Goal: Information Seeking & Learning: Learn about a topic

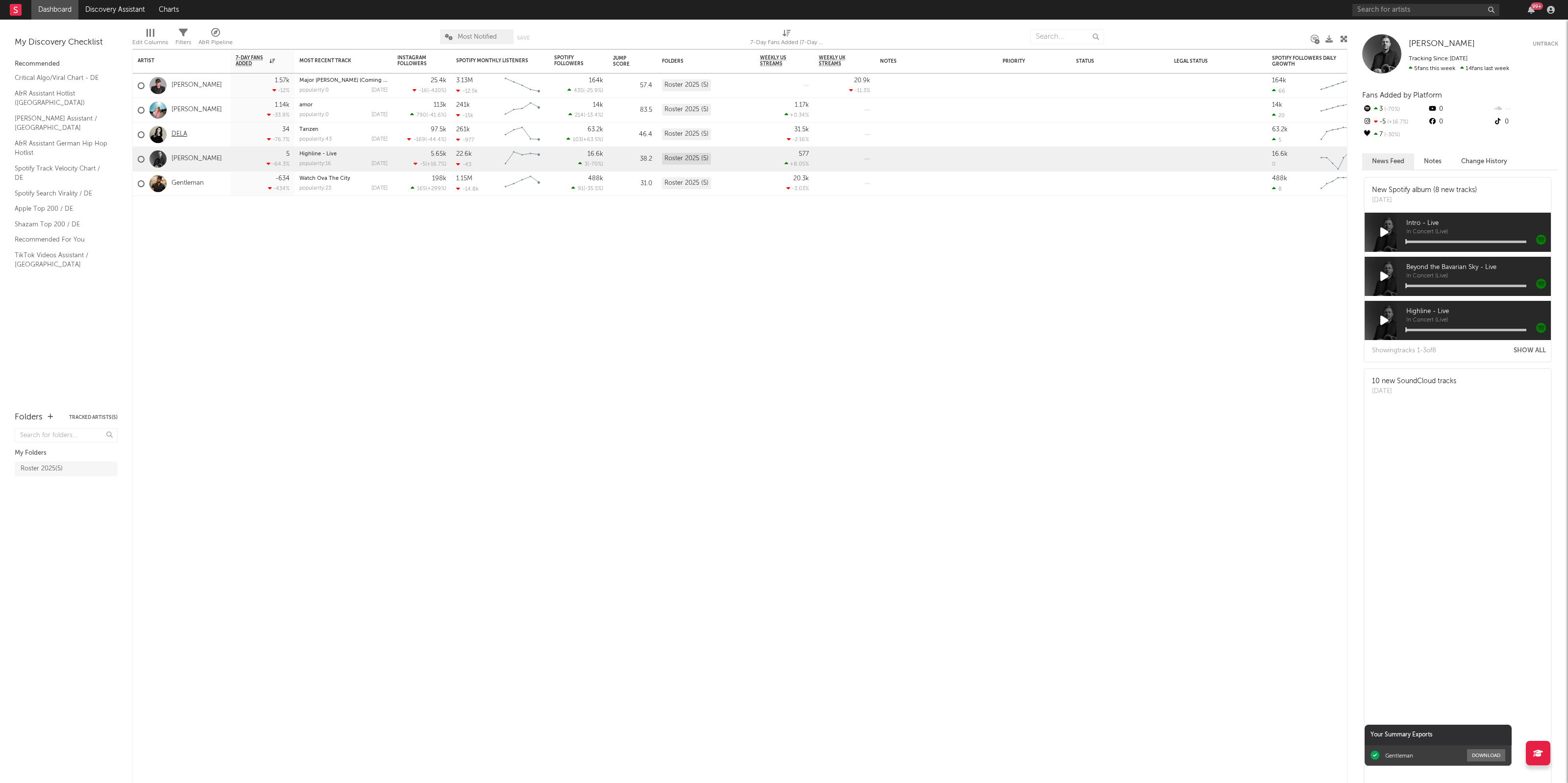
click at [175, 131] on link "DELA" at bounding box center [179, 134] width 16 height 9
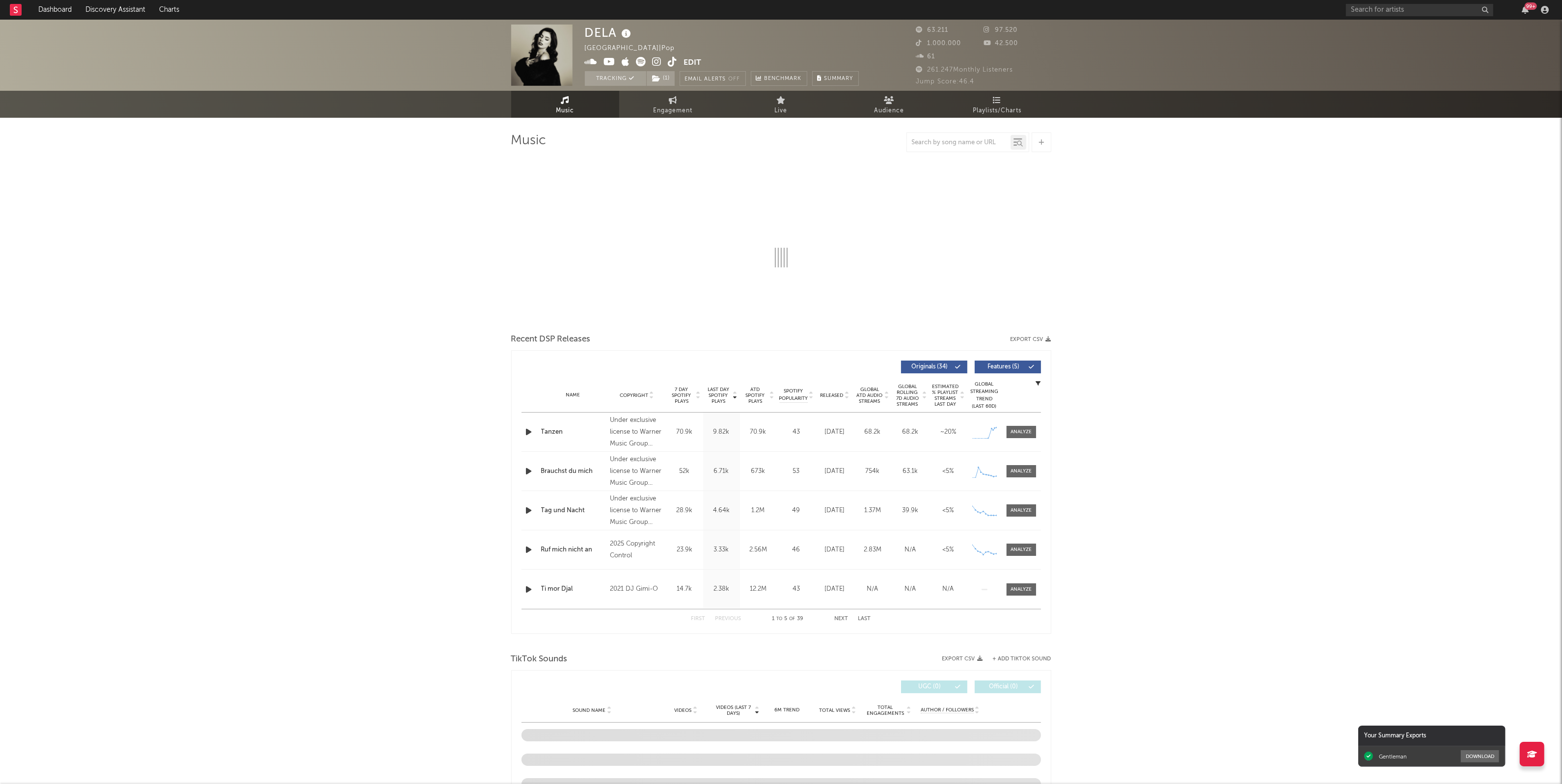
select select "6m"
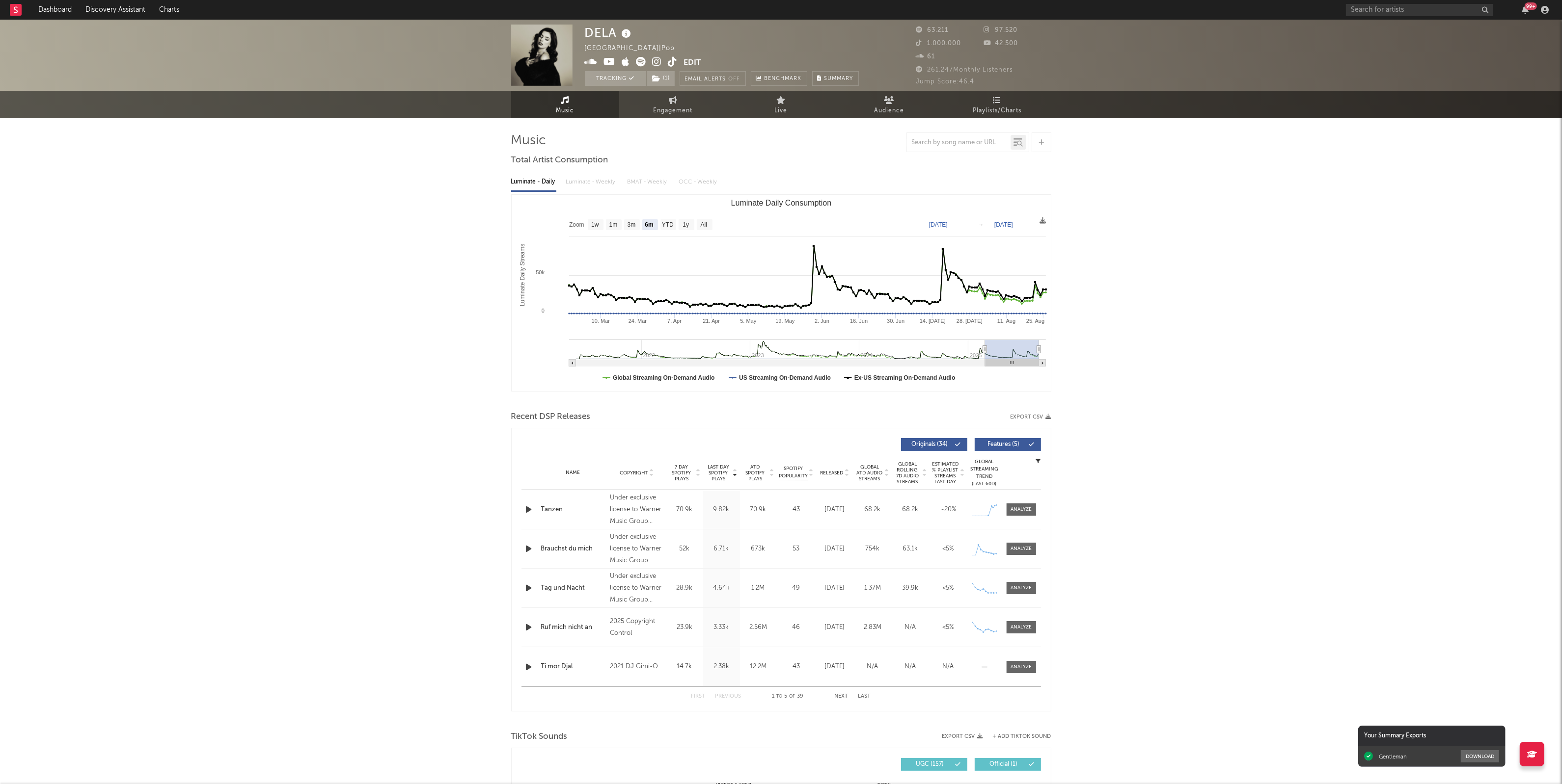
click at [1231, 289] on div "DELA [GEOGRAPHIC_DATA] | Pop Edit Tracking ( 1 ) Email Alerts Off Benchmark Sum…" at bounding box center [781, 761] width 1562 height 1483
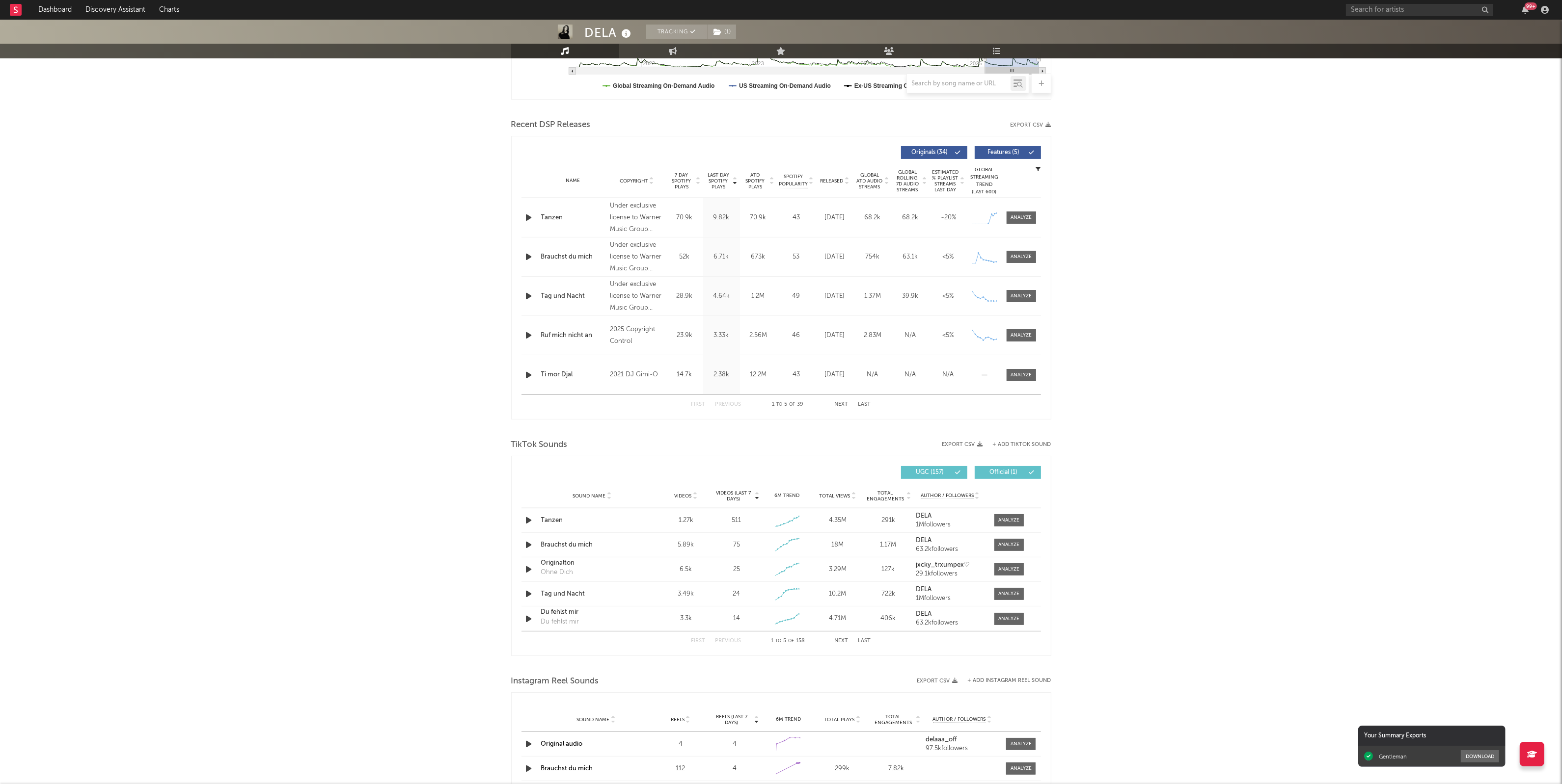
scroll to position [307, 0]
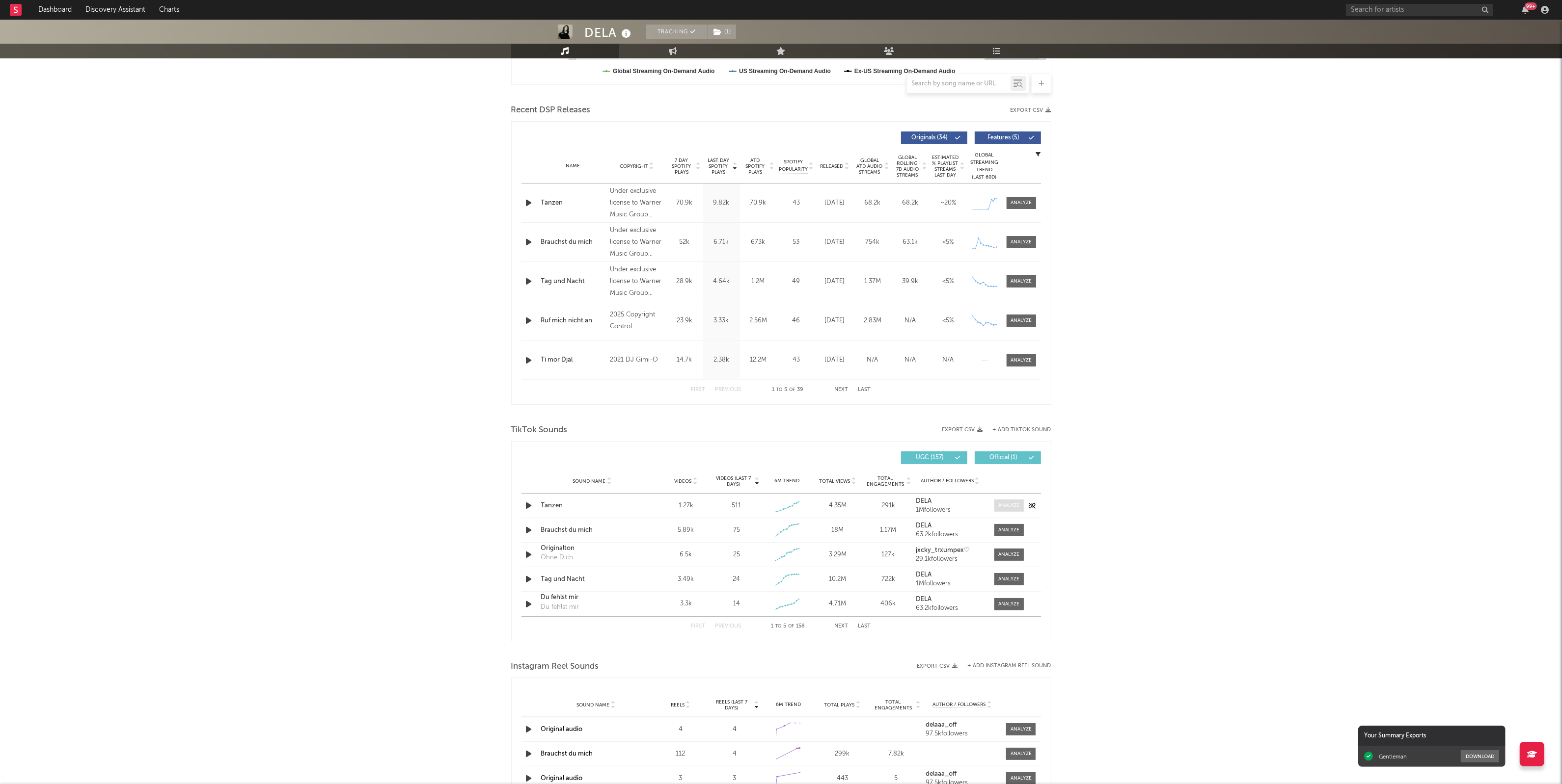
click at [1009, 506] on div at bounding box center [1009, 506] width 21 height 8
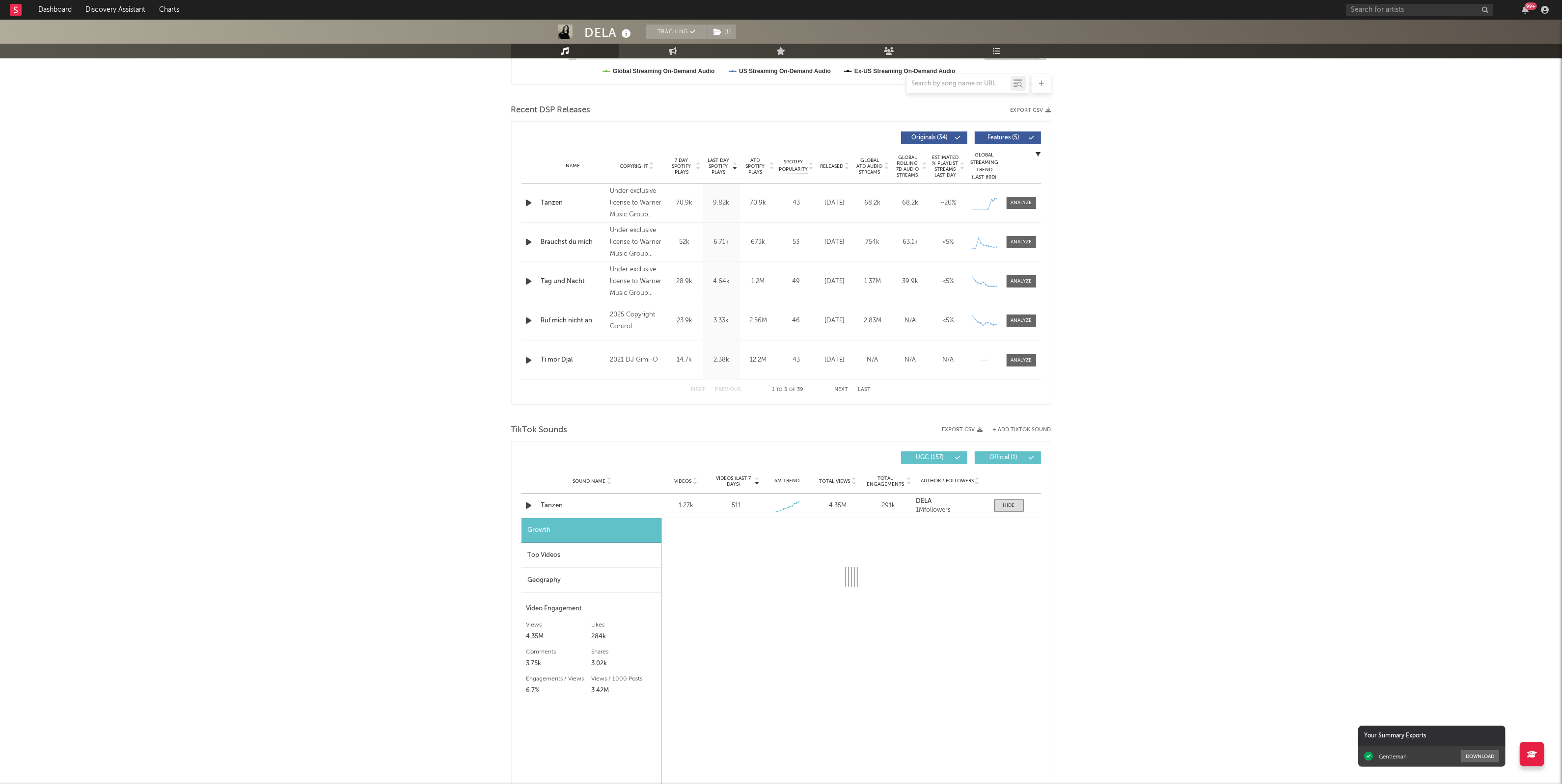
select select "1w"
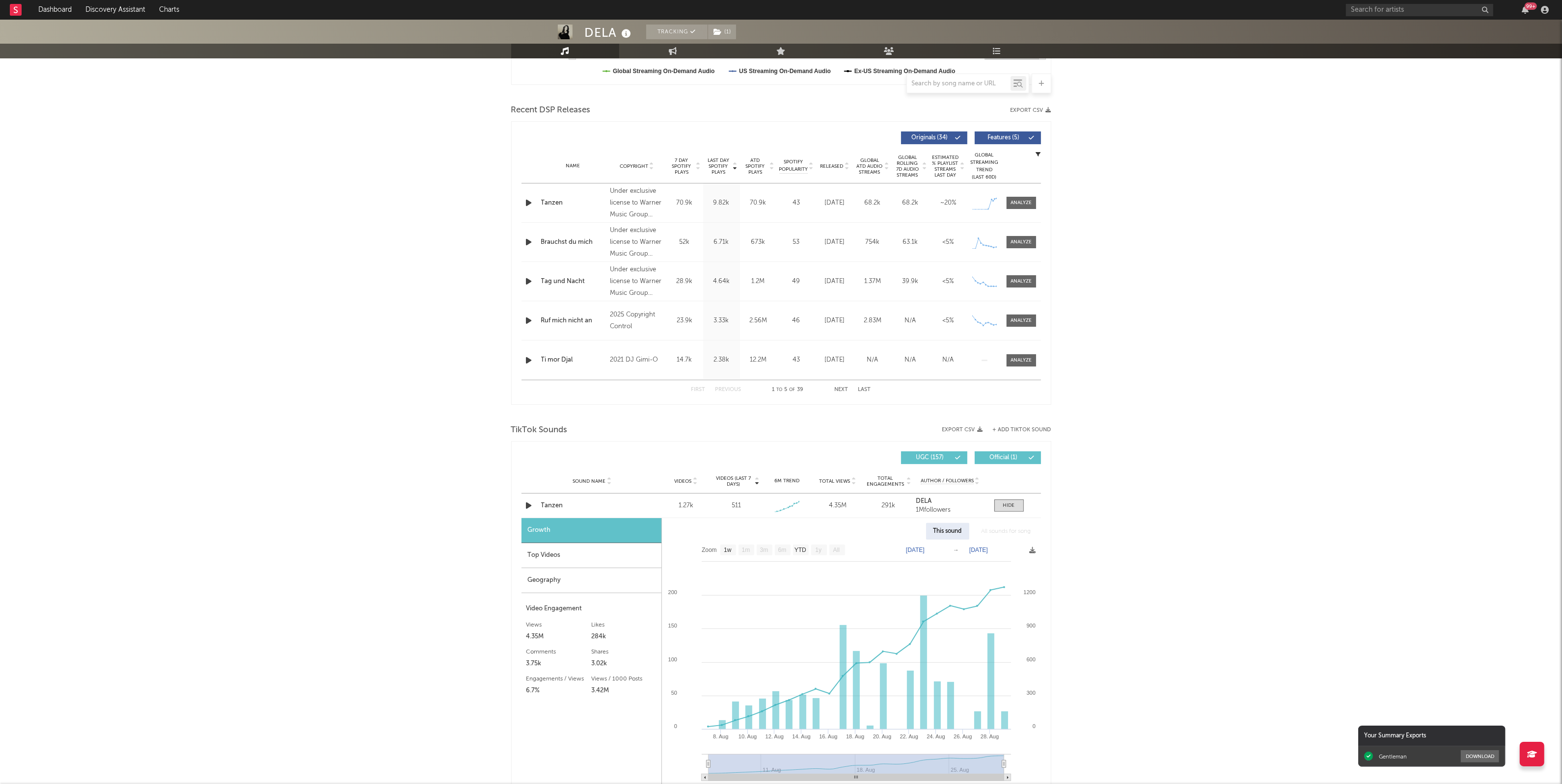
click at [1157, 420] on div "DELA Tracking ( 1 ) [GEOGRAPHIC_DATA] | Pop Edit Tracking ( 1 ) Email Alerts Of…" at bounding box center [781, 589] width 1562 height 1754
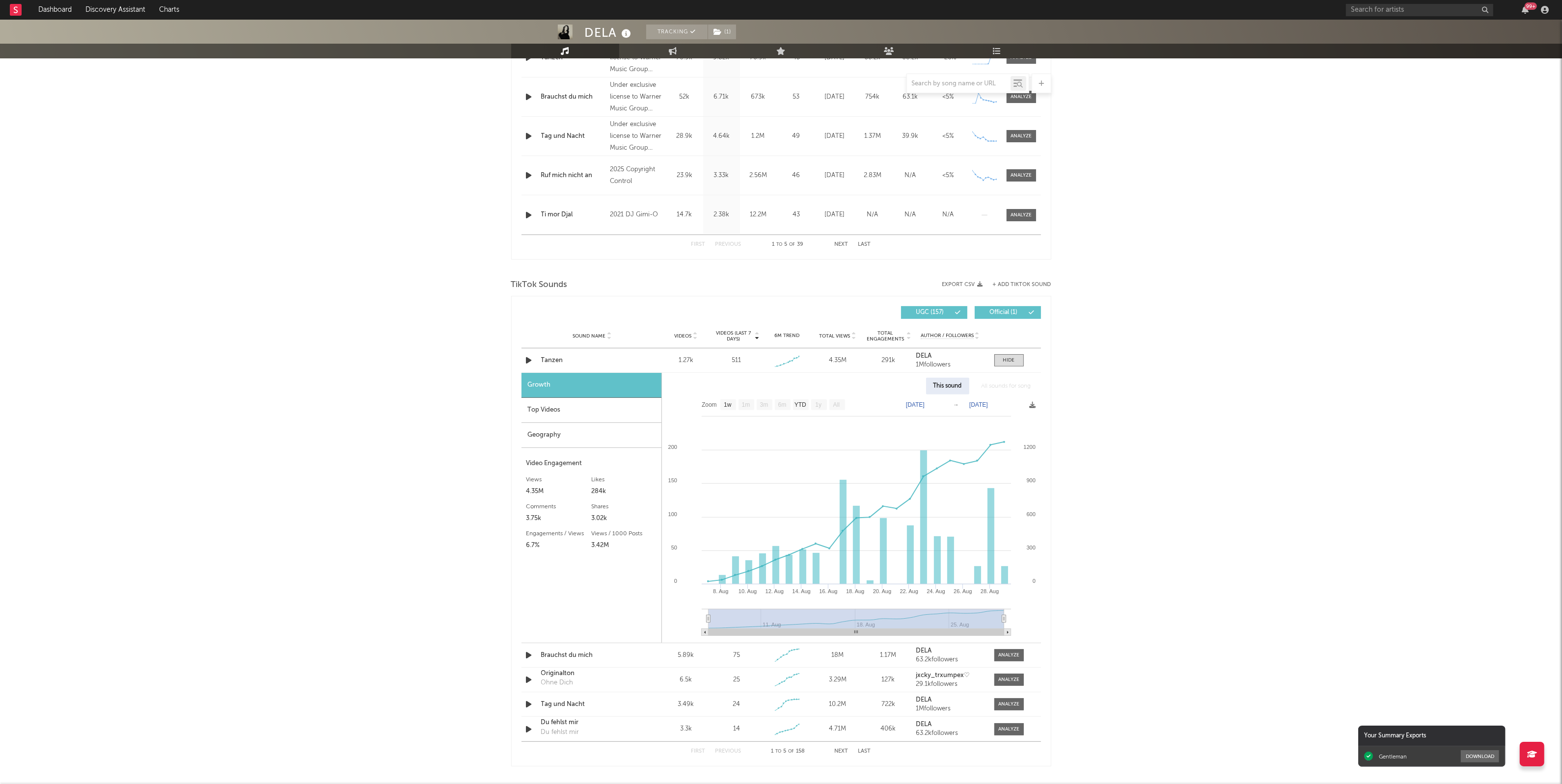
scroll to position [614, 0]
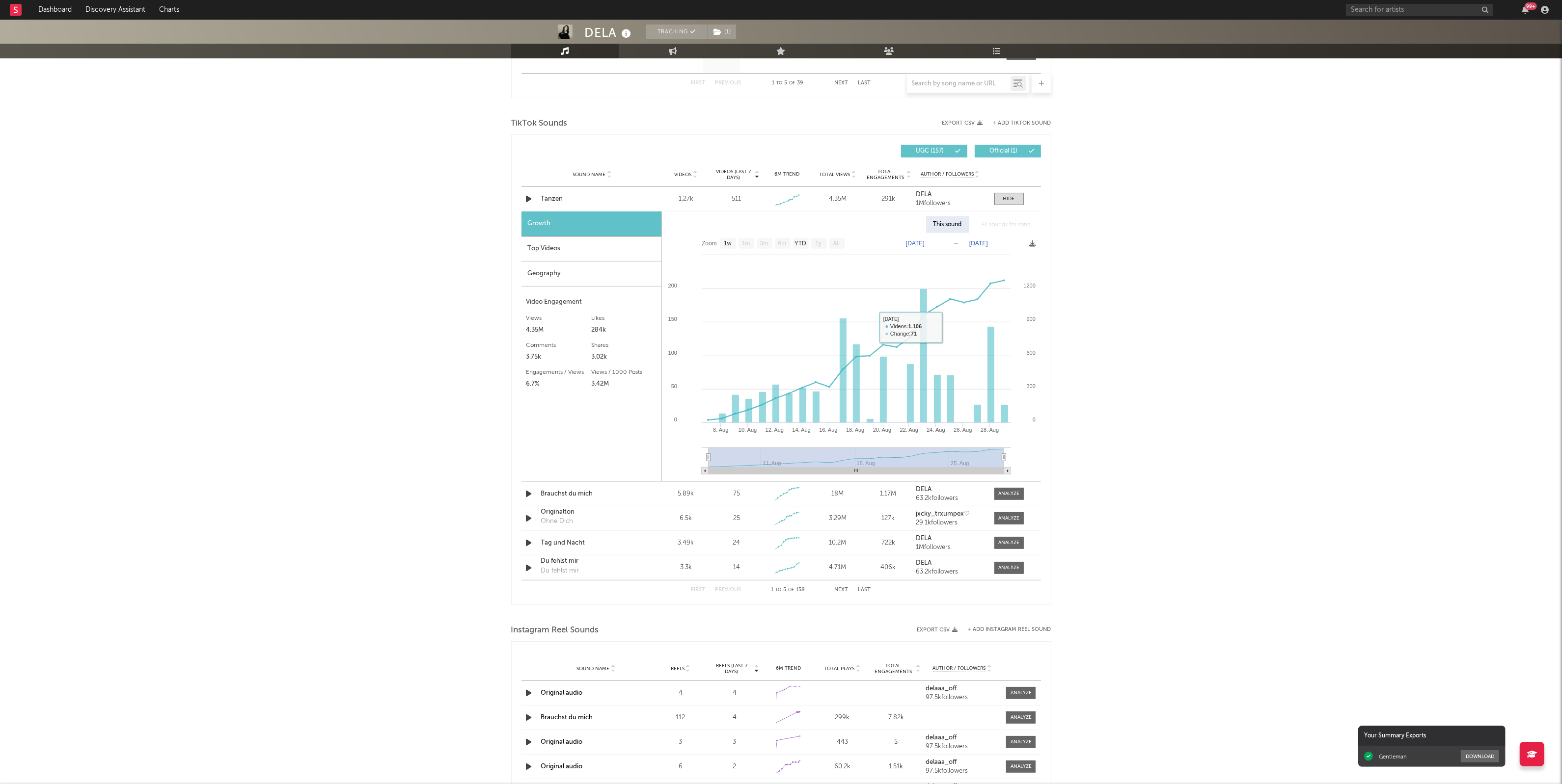
click at [1385, 318] on div "DELA Tracking ( 1 ) [GEOGRAPHIC_DATA] | Pop Edit Tracking ( 1 ) Email Alerts Of…" at bounding box center [781, 283] width 1562 height 1754
click at [1238, 278] on div "DELA Tracking ( 1 ) [GEOGRAPHIC_DATA] | Pop Edit Tracking ( 1 ) Email Alerts Of…" at bounding box center [781, 283] width 1562 height 1754
click at [634, 257] on div "Top Videos" at bounding box center [592, 250] width 140 height 25
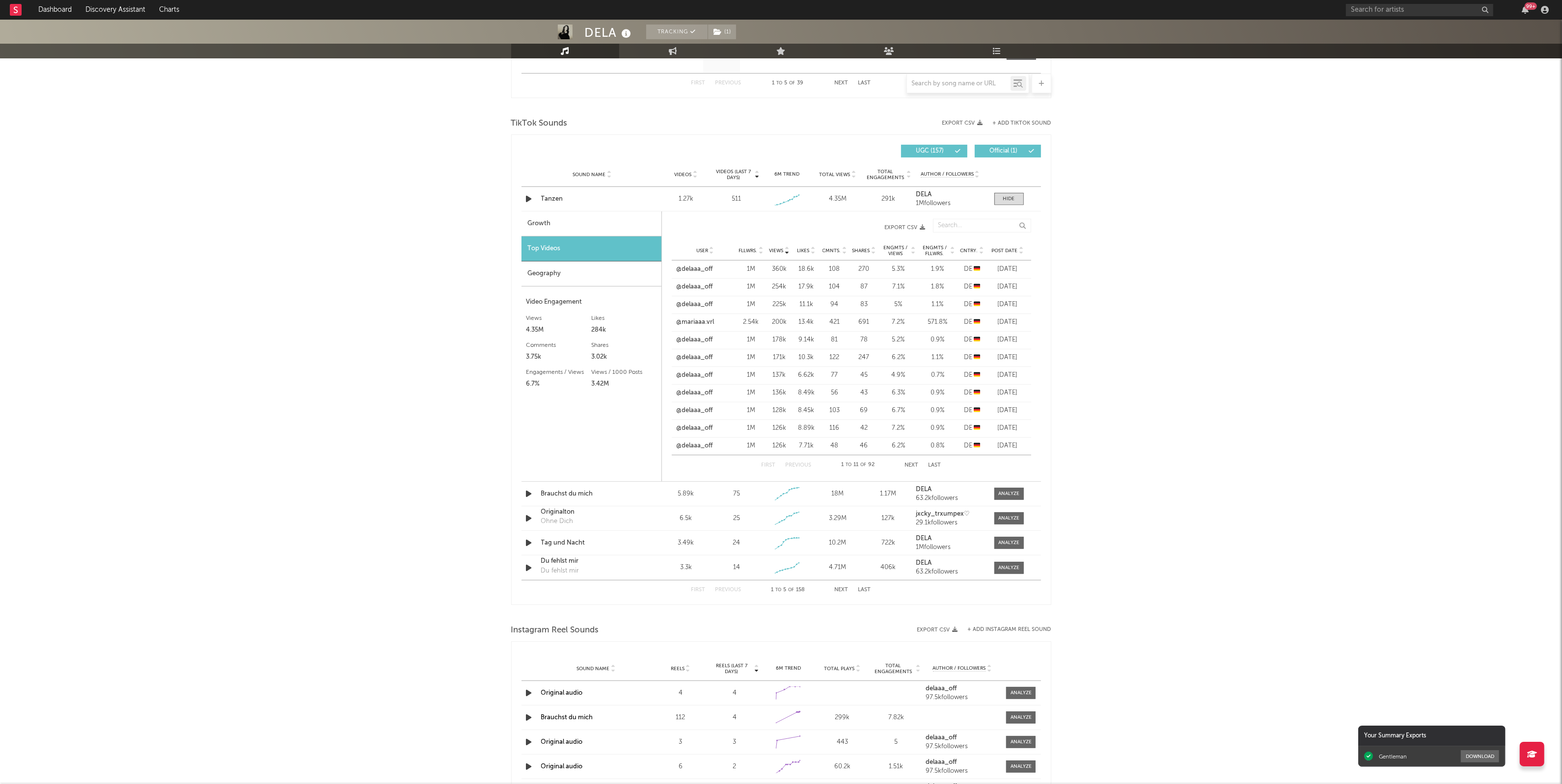
click at [1020, 256] on div "User Fllwrs. Views Likes Cmnts. Shares Engmts / Views Engmts / Fllwrs. Cntry. P…" at bounding box center [851, 251] width 360 height 19
click at [1024, 254] on icon at bounding box center [1021, 253] width 5 height 4
click at [1166, 336] on div "DELA Tracking ( 1 ) [GEOGRAPHIC_DATA] | Pop Edit Tracking ( 1 ) Email Alerts Of…" at bounding box center [781, 283] width 1562 height 1754
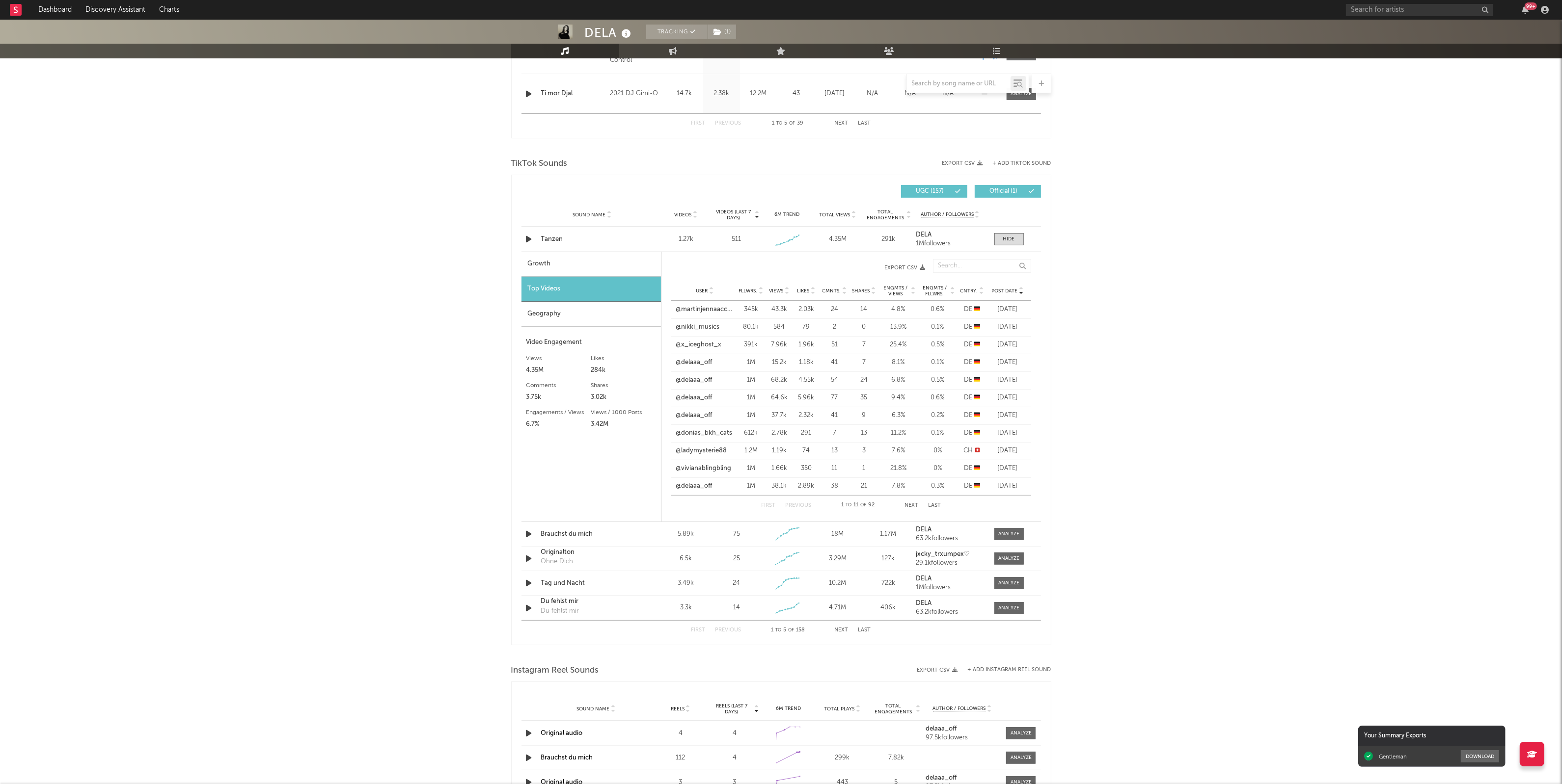
scroll to position [552, 0]
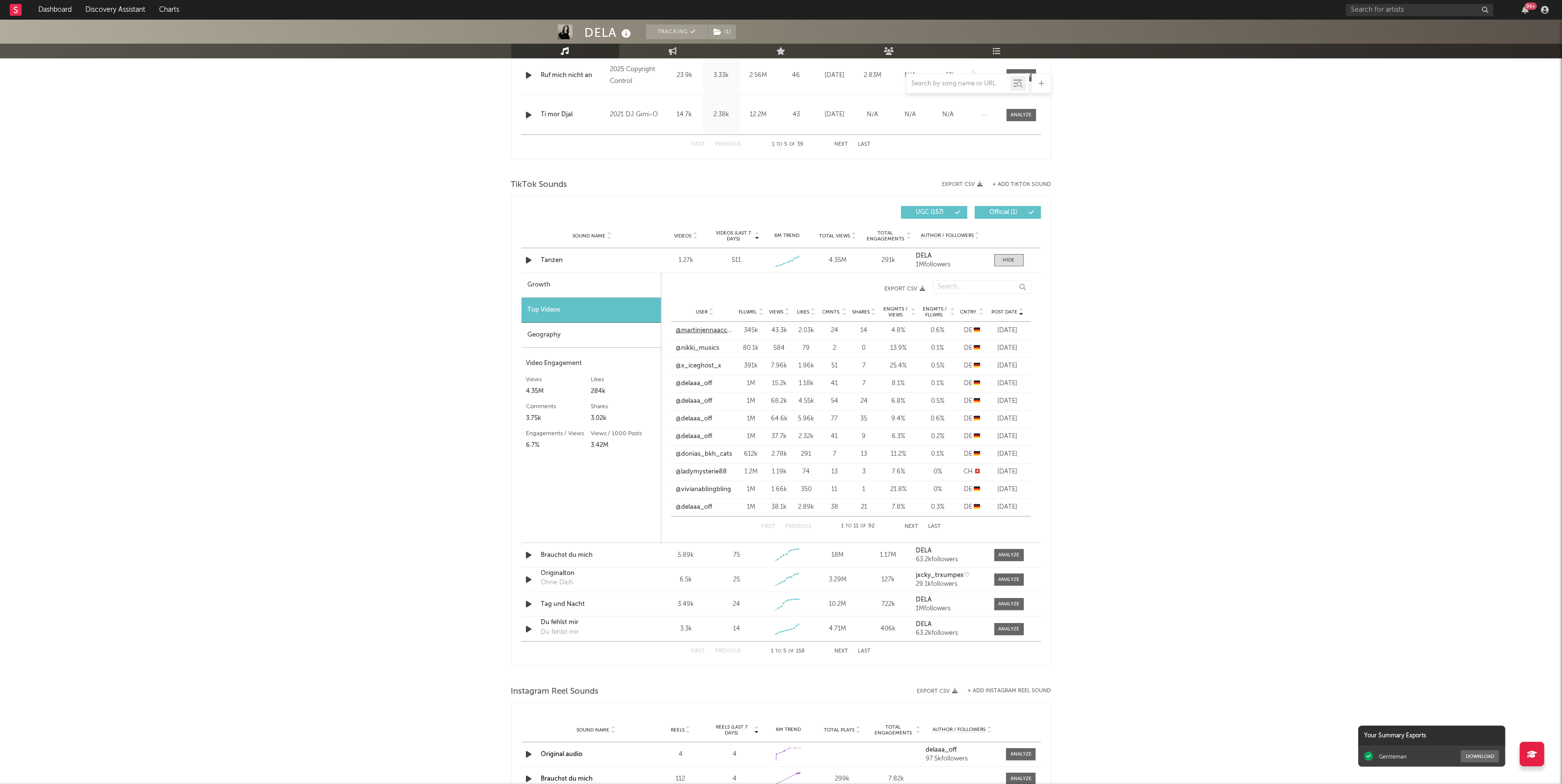
click at [686, 328] on link "@martinjennaaccount" at bounding box center [706, 331] width 58 height 10
click at [1237, 368] on div "DELA Tracking ( 1 ) [GEOGRAPHIC_DATA] | Pop Edit Tracking ( 1 ) Email Alerts Of…" at bounding box center [781, 344] width 1562 height 1754
click at [699, 370] on link "@x_iceghost_x" at bounding box center [699, 366] width 46 height 10
click at [1200, 337] on div "DELA Tracking ( 1 ) [GEOGRAPHIC_DATA] | Pop Edit Tracking ( 1 ) Email Alerts Of…" at bounding box center [781, 344] width 1562 height 1754
click at [1118, 418] on div "DELA Tracking ( 1 ) [GEOGRAPHIC_DATA] | Pop Edit Tracking ( 1 ) Email Alerts Of…" at bounding box center [781, 344] width 1562 height 1754
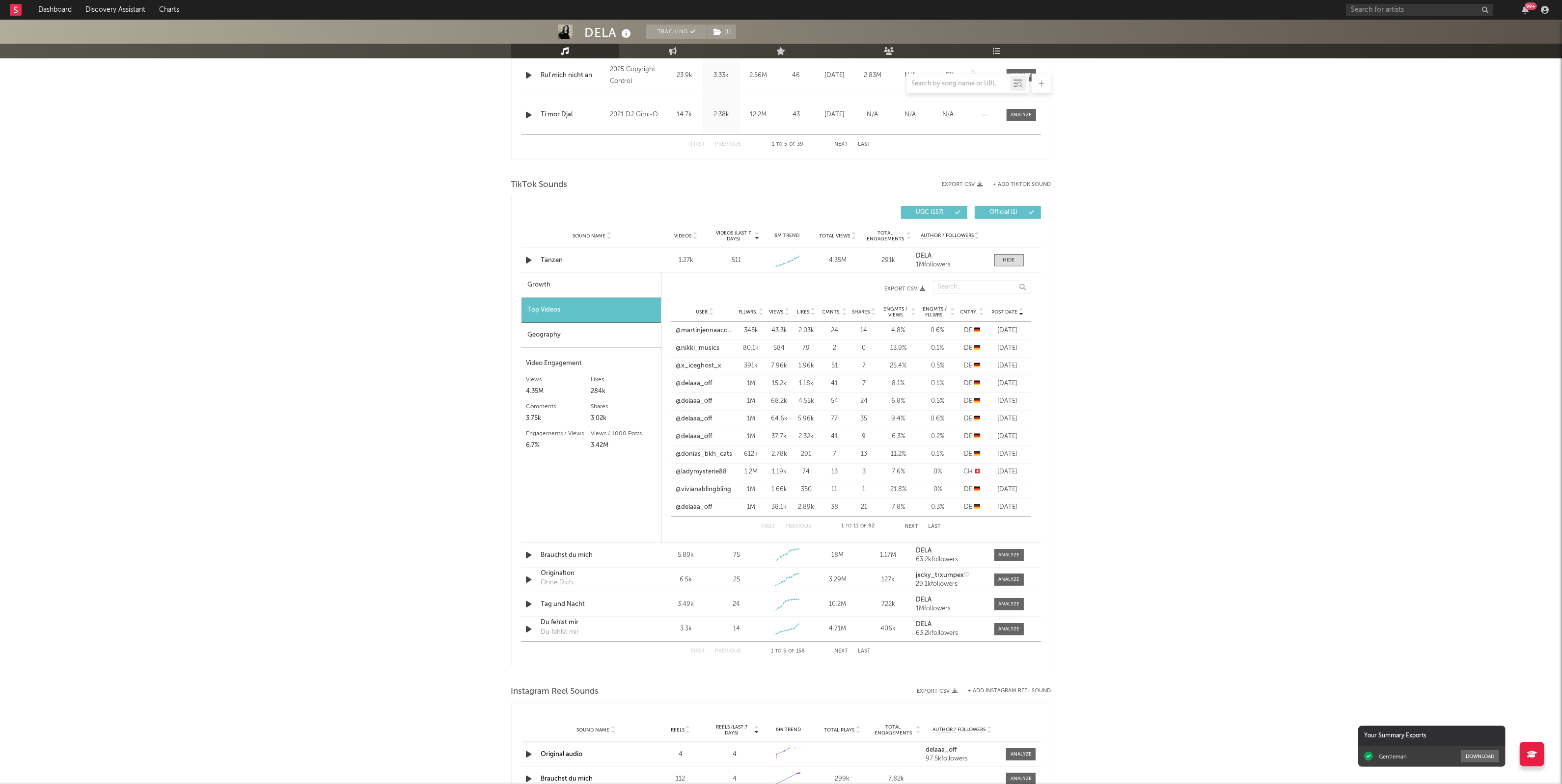
click at [1092, 366] on div "DELA Tracking ( 1 ) [GEOGRAPHIC_DATA] | Pop Edit Tracking ( 1 ) Email Alerts Of…" at bounding box center [781, 344] width 1562 height 1754
click at [1079, 352] on div "DELA Tracking ( 1 ) [GEOGRAPHIC_DATA] | Pop Edit Tracking ( 1 ) Email Alerts Of…" at bounding box center [781, 344] width 1562 height 1754
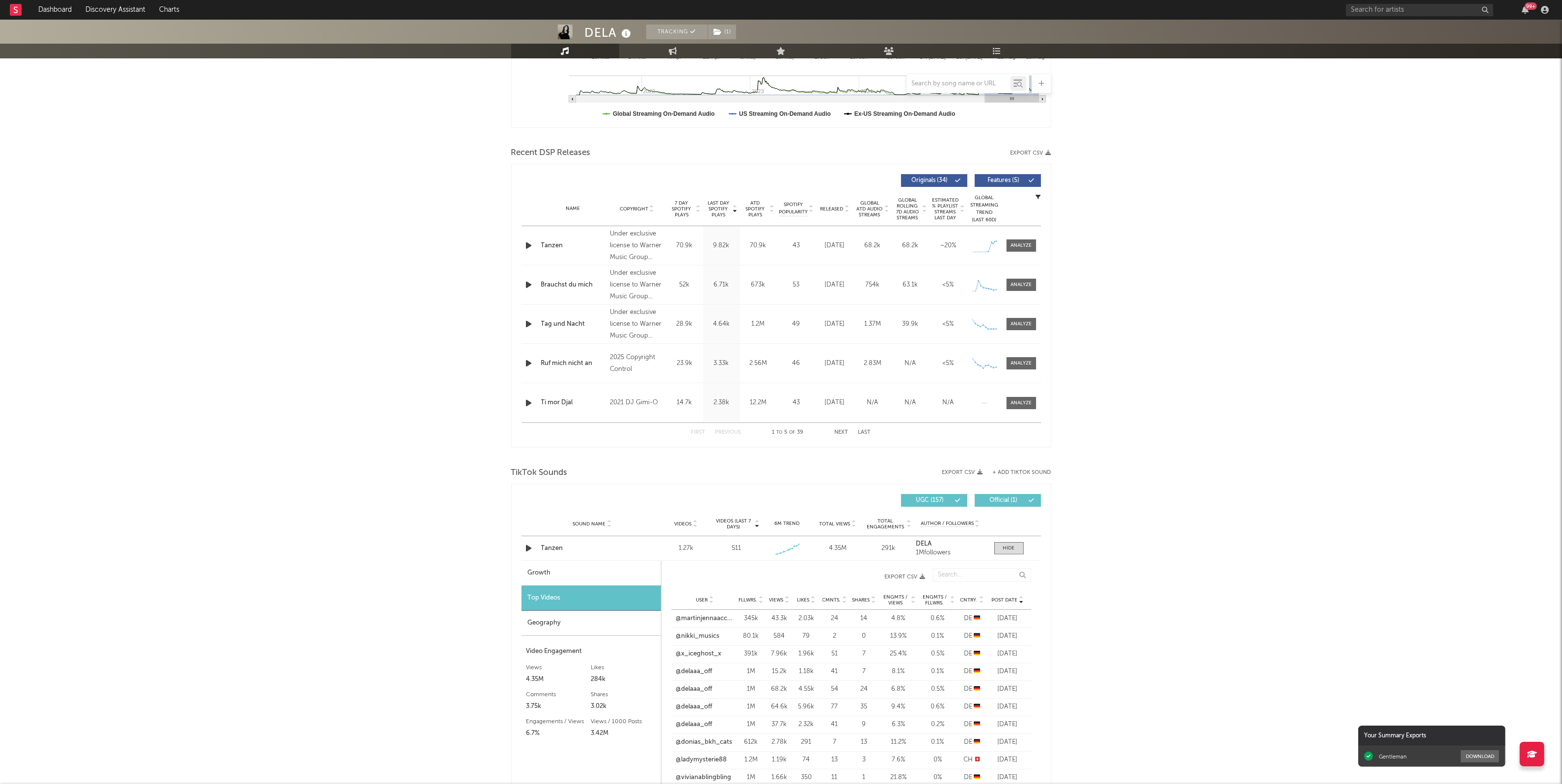
scroll to position [0, 0]
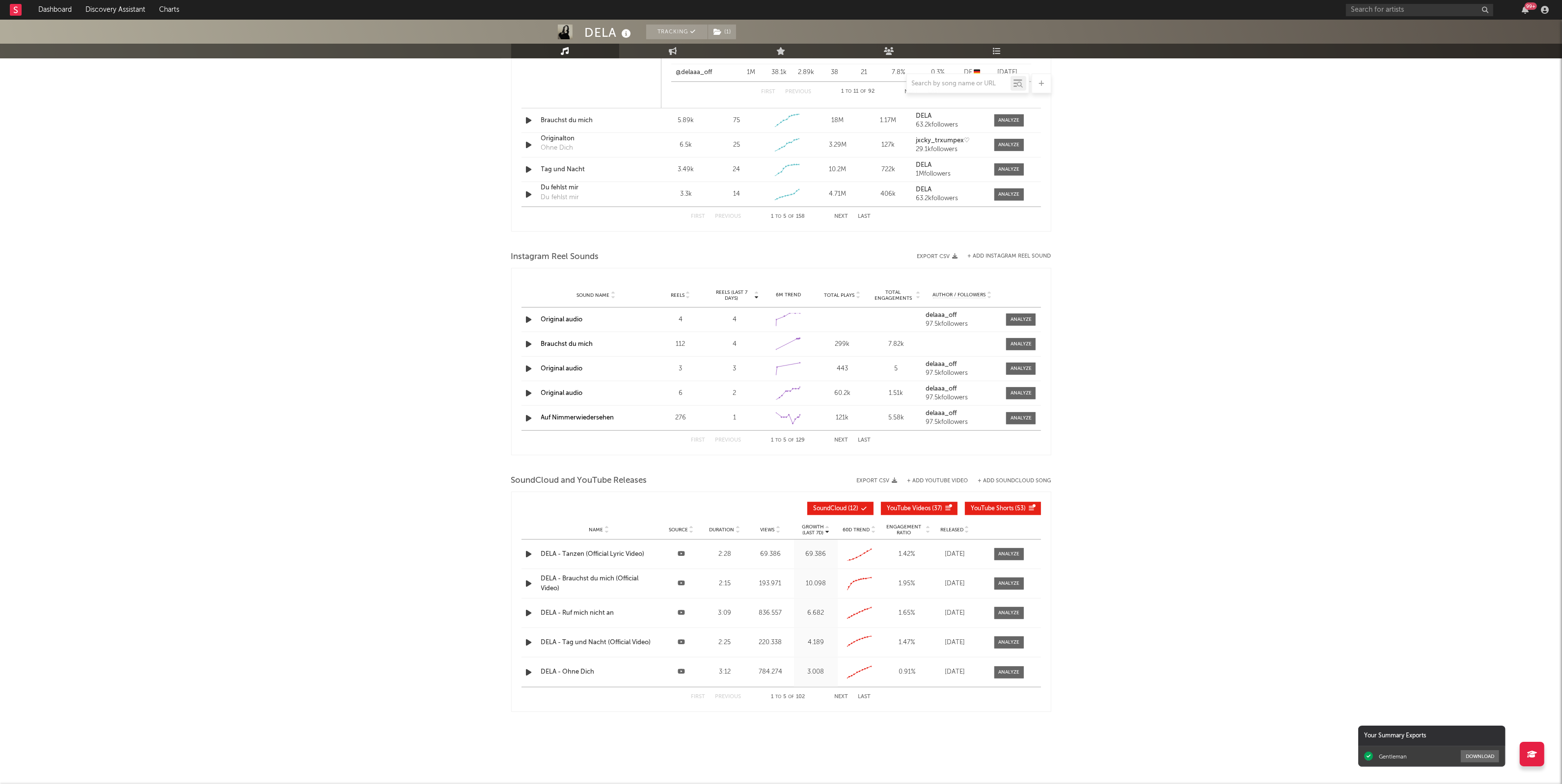
scroll to position [989, 0]
